Goal: Understand process/instructions: Learn how to perform a task or action

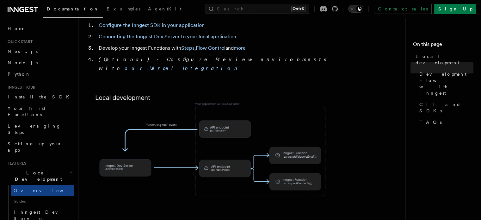
scroll to position [574, 0]
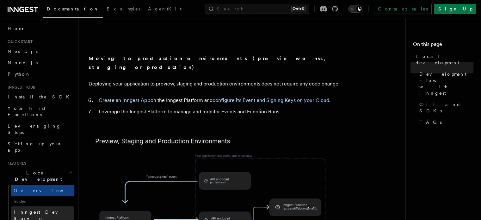
click at [30, 209] on span "Inngest Dev Server" at bounding box center [41, 214] width 54 height 11
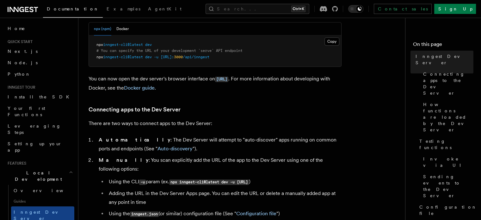
scroll to position [299, 0]
click at [145, 43] on span at bounding box center [144, 45] width 2 height 4
copy code "npx inngest-cli@latest dev"
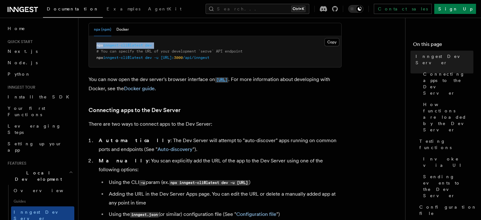
click at [228, 79] on code "[URL]" at bounding box center [221, 79] width 13 height 5
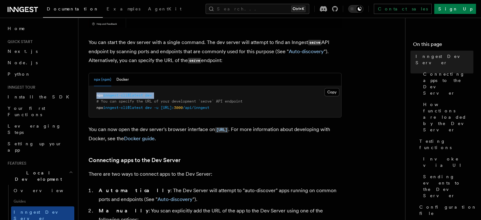
scroll to position [249, 0]
click at [183, 107] on span "3000" at bounding box center [178, 108] width 9 height 4
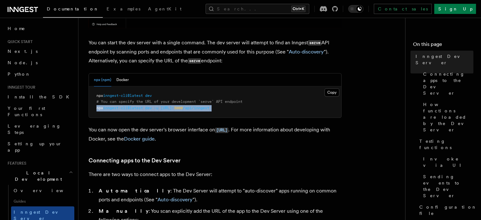
click at [183, 107] on span "3000" at bounding box center [178, 108] width 9 height 4
copy article "npx inngest-cli@latest dev -u [URL]: 3000 /api/inngest"
